Goal: Task Accomplishment & Management: Use online tool/utility

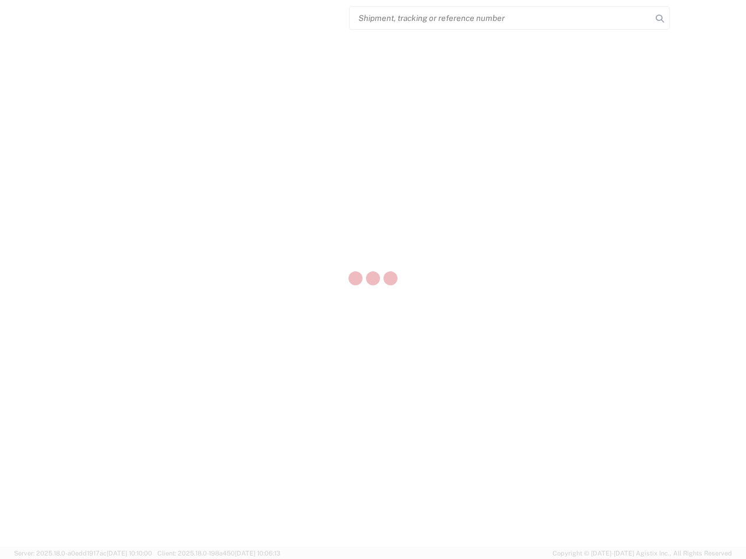
select select "US"
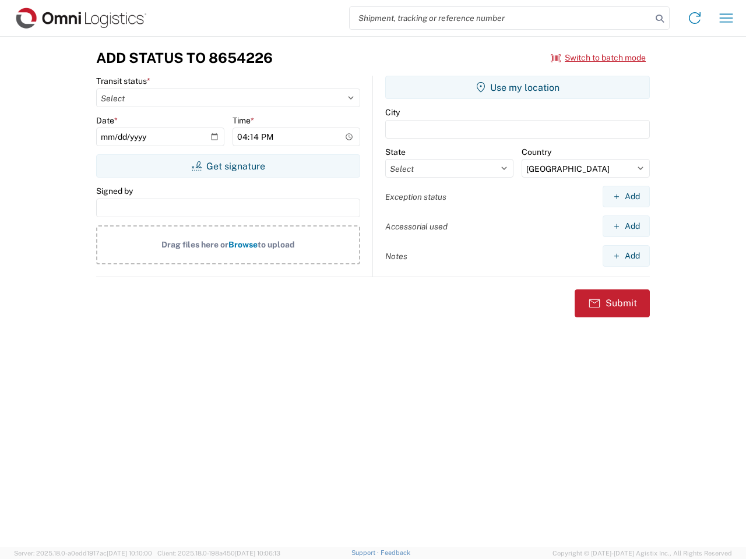
click at [500, 18] on input "search" at bounding box center [501, 18] width 302 height 22
click at [659, 19] on icon at bounding box center [659, 18] width 16 height 16
click at [694, 18] on icon at bounding box center [694, 18] width 19 height 19
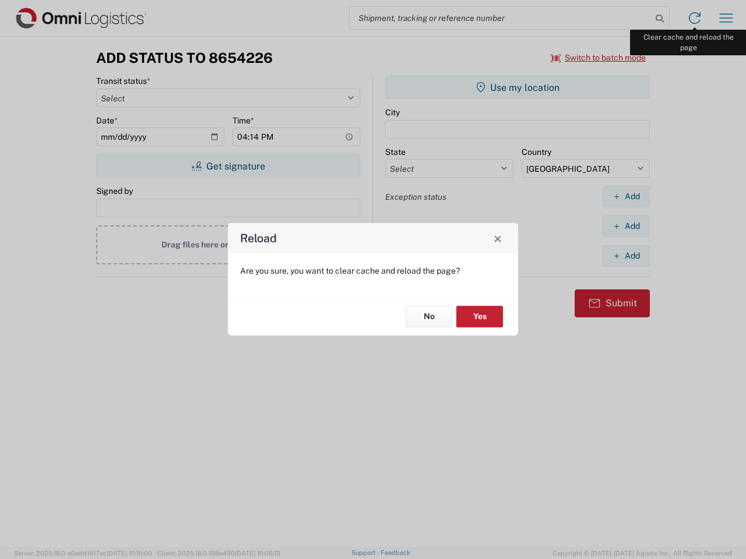
click at [726, 18] on div "Reload Are you sure, you want to clear cache and reload the page? No Yes" at bounding box center [373, 279] width 746 height 559
click at [598, 58] on div "Reload Are you sure, you want to clear cache and reload the page? No Yes" at bounding box center [373, 279] width 746 height 559
click at [228, 166] on div "Reload Are you sure, you want to clear cache and reload the page? No Yes" at bounding box center [373, 279] width 746 height 559
click at [517, 87] on div "Reload Are you sure, you want to clear cache and reload the page? No Yes" at bounding box center [373, 279] width 746 height 559
click at [626, 196] on div "Reload Are you sure, you want to clear cache and reload the page? No Yes" at bounding box center [373, 279] width 746 height 559
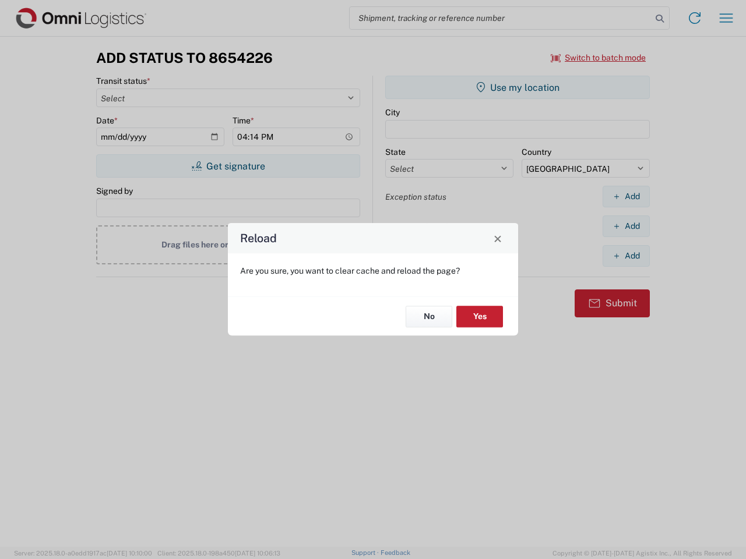
click at [626, 226] on div "Reload Are you sure, you want to clear cache and reload the page? No Yes" at bounding box center [373, 279] width 746 height 559
click at [626, 256] on div "Reload Are you sure, you want to clear cache and reload the page? No Yes" at bounding box center [373, 279] width 746 height 559
